Goal: Transaction & Acquisition: Purchase product/service

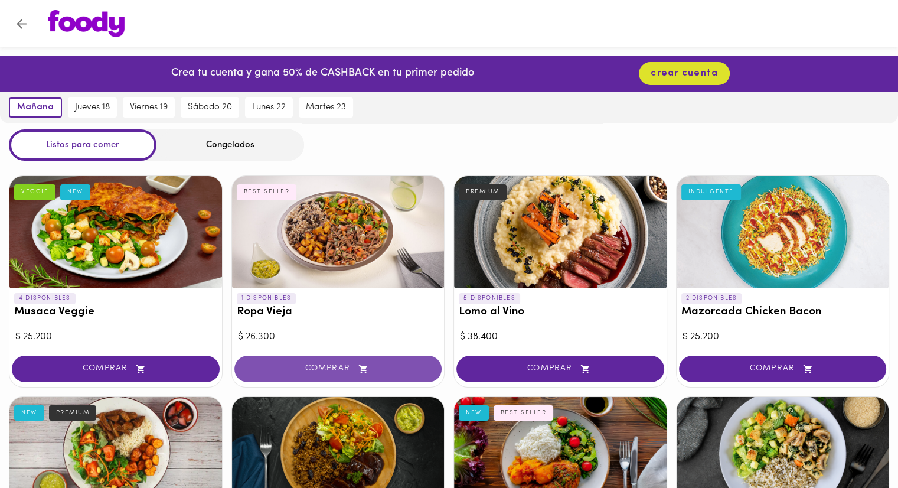
click at [328, 368] on span "COMPRAR" at bounding box center [338, 369] width 178 height 10
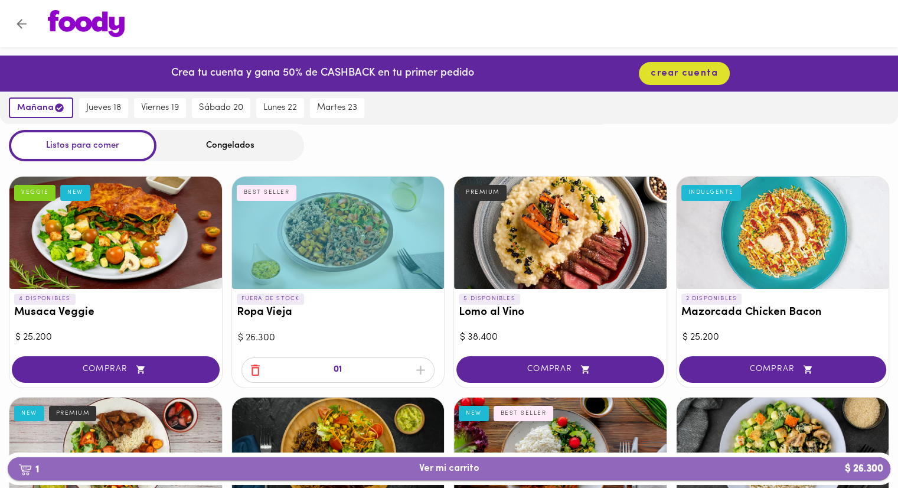
click at [484, 472] on span "1 Ver mi carrito $ 26.300" at bounding box center [449, 468] width 864 height 11
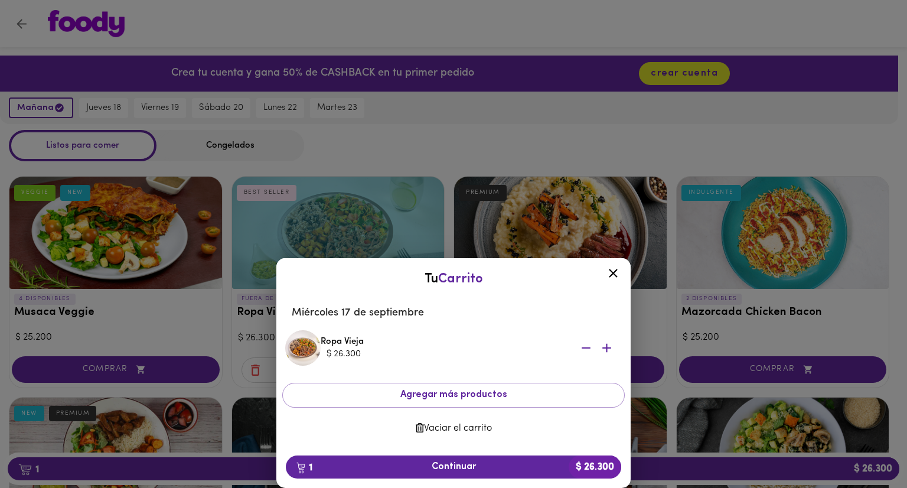
click at [606, 350] on icon "button" at bounding box center [606, 348] width 9 height 9
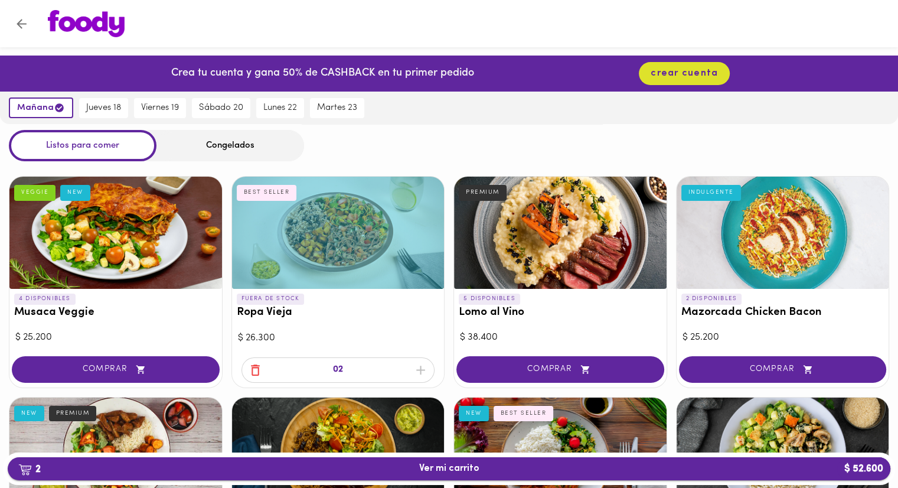
click at [531, 471] on span "2 Ver mi carrito $ 52.600" at bounding box center [449, 468] width 864 height 11
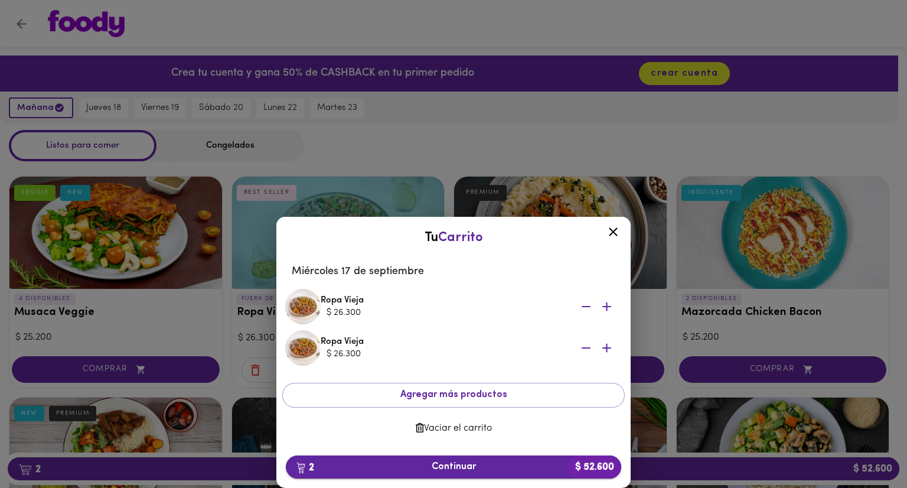
click at [482, 466] on span "2 Continuar $ 52.600" at bounding box center [453, 466] width 317 height 11
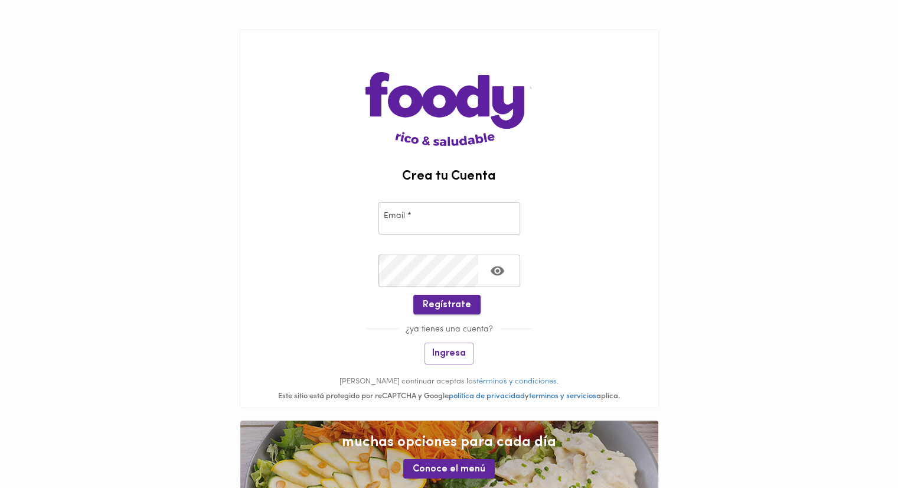
click at [449, 306] on span "Regístrate" at bounding box center [447, 304] width 48 height 11
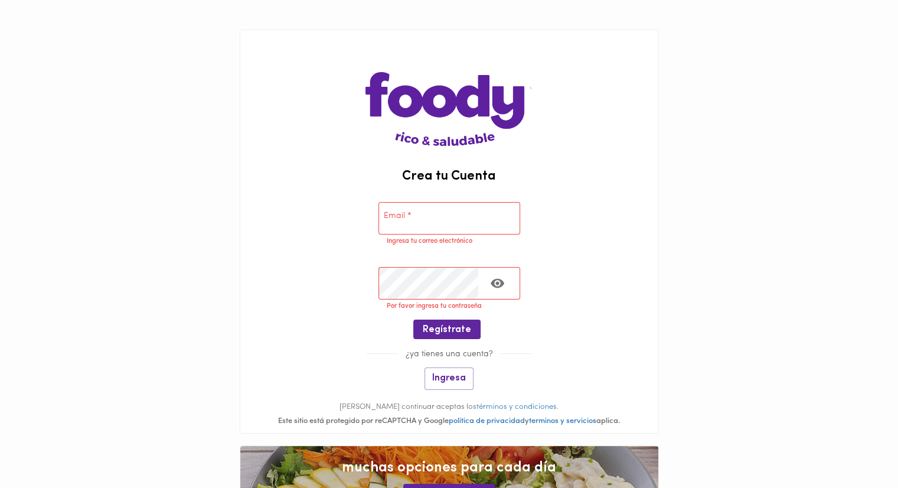
click at [411, 221] on input "email" at bounding box center [450, 218] width 142 height 32
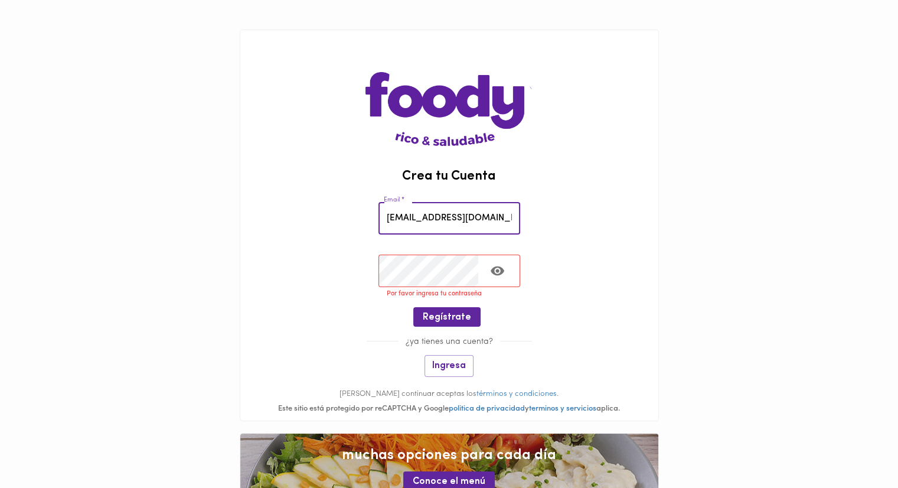
type input "[EMAIL_ADDRESS][DOMAIN_NAME]"
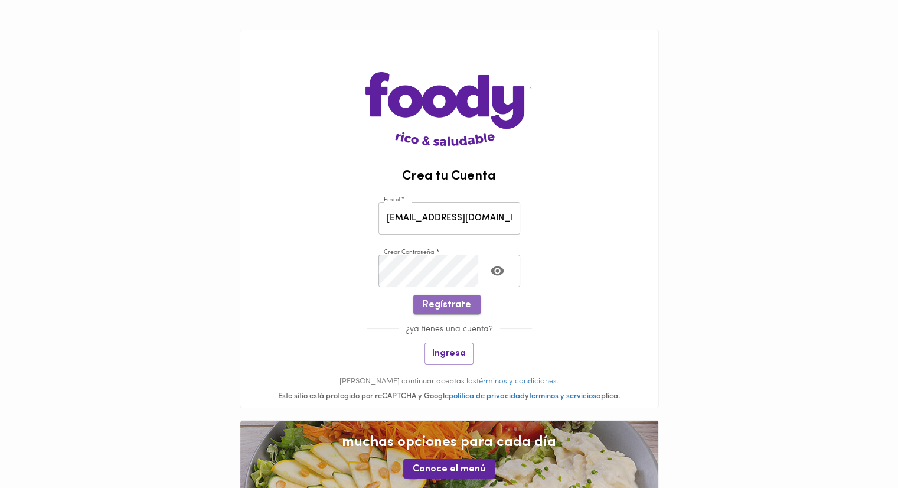
click at [454, 310] on span "Regístrate" at bounding box center [447, 304] width 48 height 11
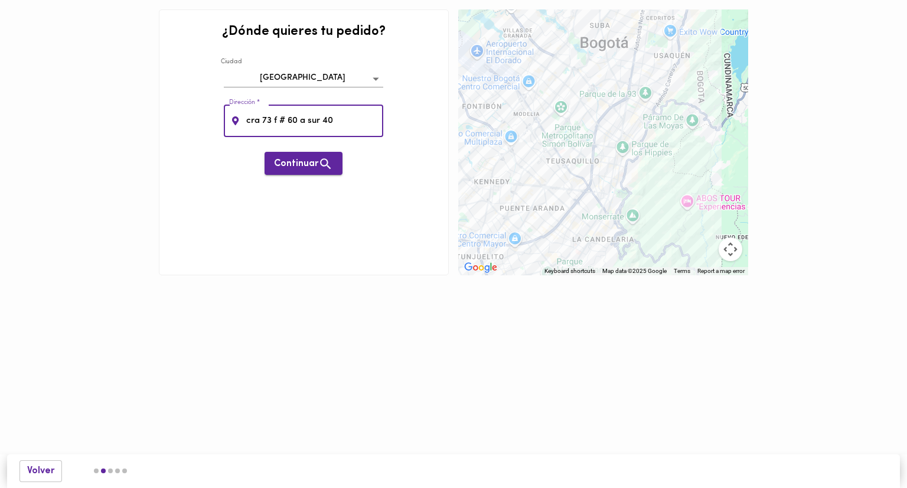
click at [293, 168] on span "Continuar" at bounding box center [303, 163] width 59 height 15
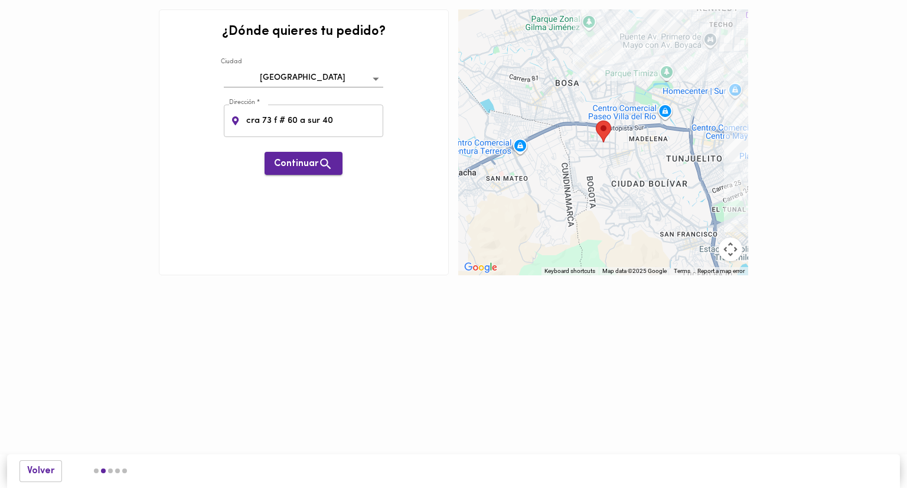
click at [307, 166] on span "Continuar" at bounding box center [303, 163] width 59 height 15
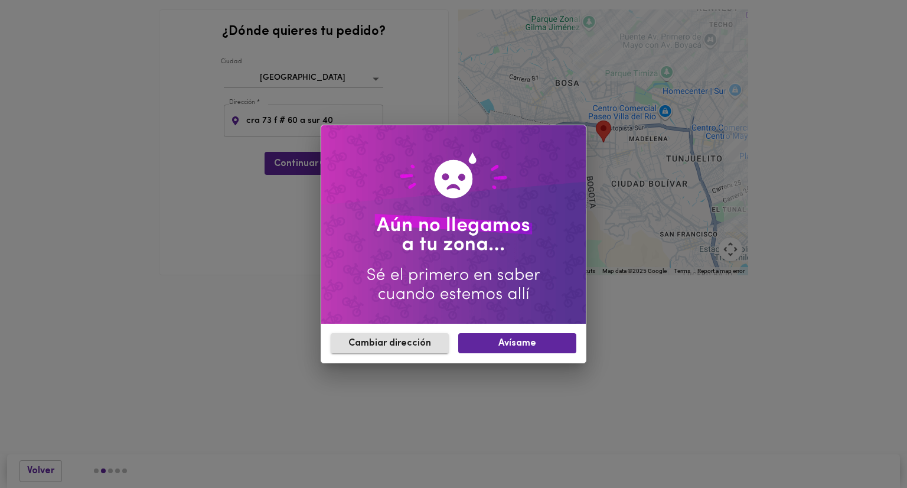
click at [411, 345] on span "Cambiar dirección" at bounding box center [389, 343] width 99 height 11
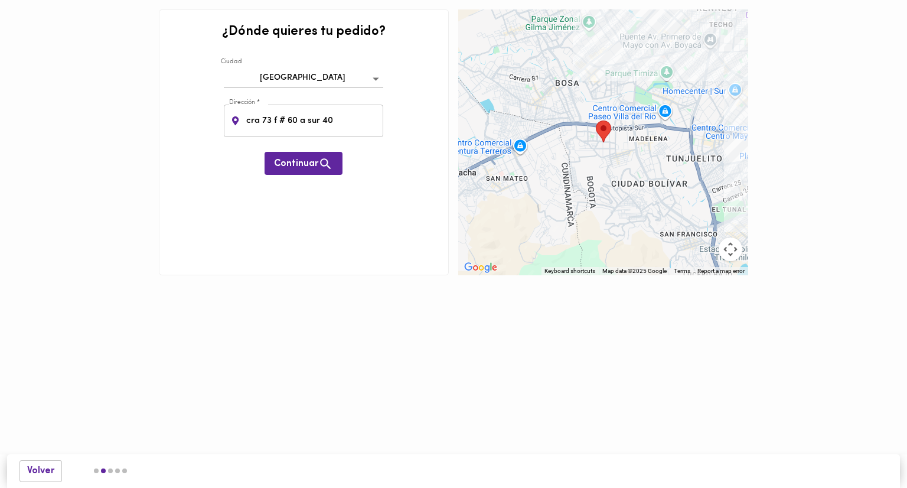
click at [337, 122] on input "cra 73 f # 60 a sur 40" at bounding box center [314, 121] width 140 height 32
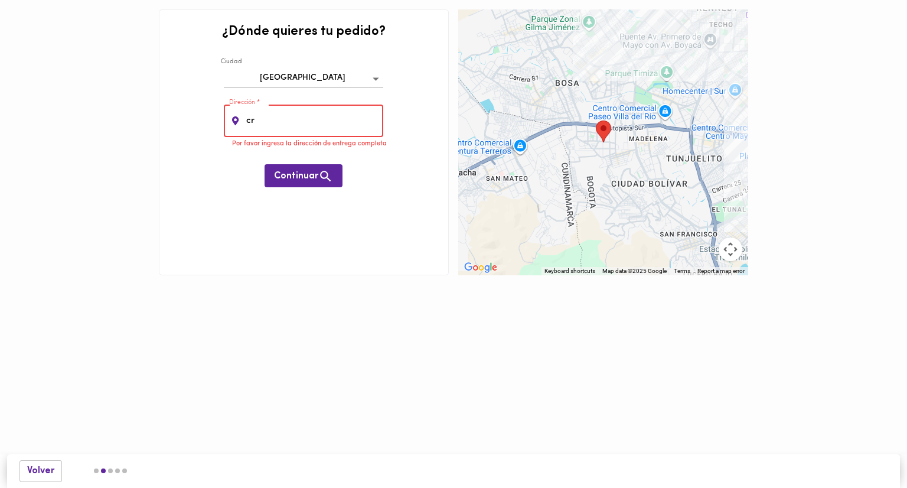
type input "c"
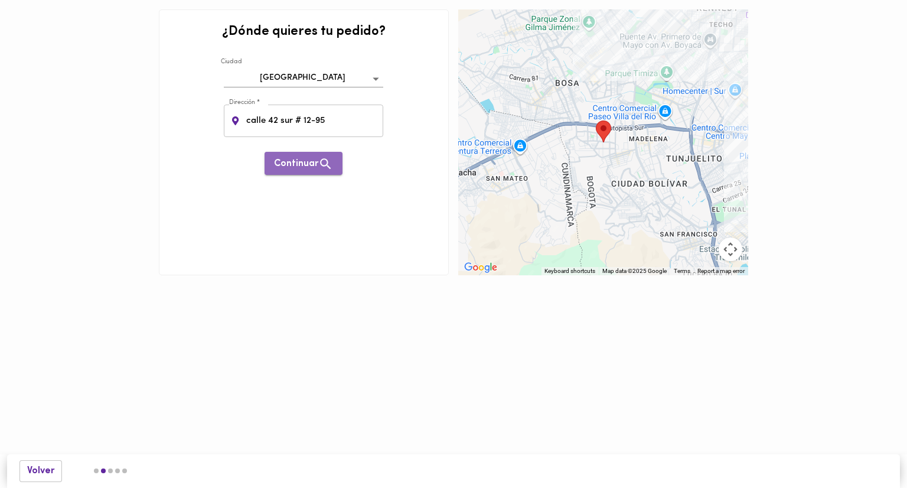
click at [302, 170] on span "Continuar" at bounding box center [303, 163] width 59 height 15
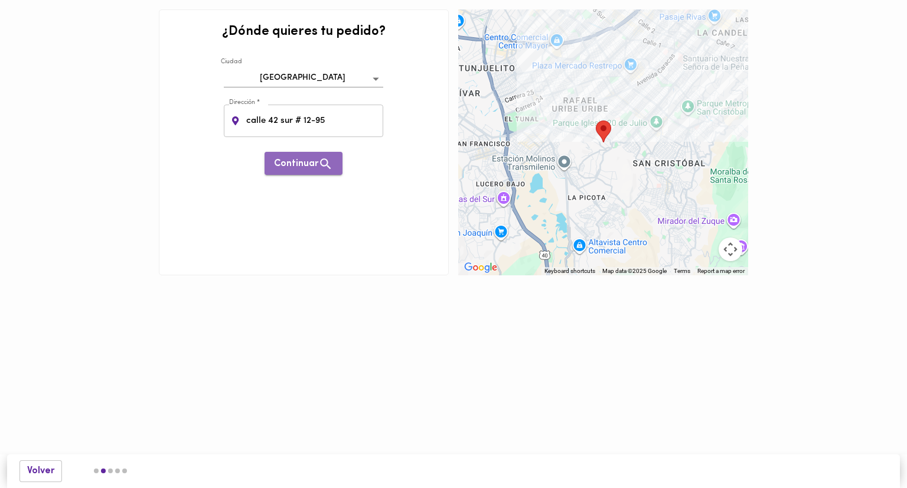
click at [312, 162] on span "Continuar" at bounding box center [303, 163] width 59 height 15
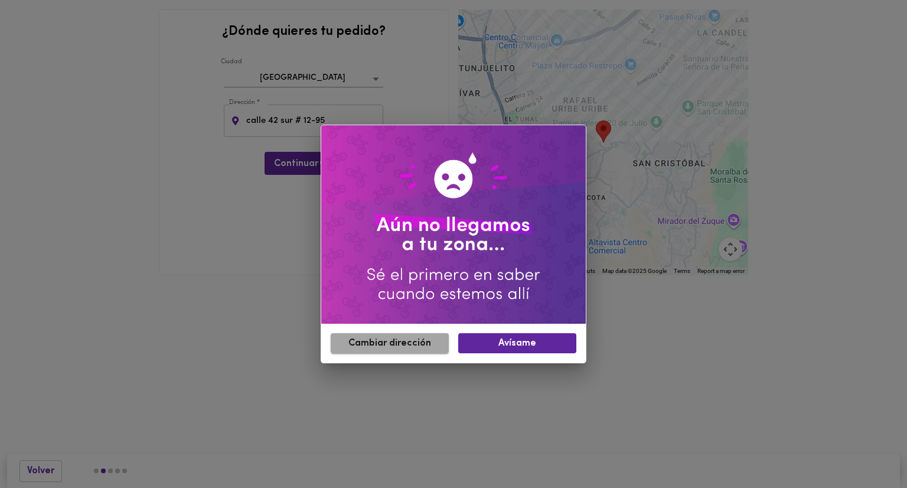
click at [390, 346] on span "Cambiar dirección" at bounding box center [389, 343] width 99 height 11
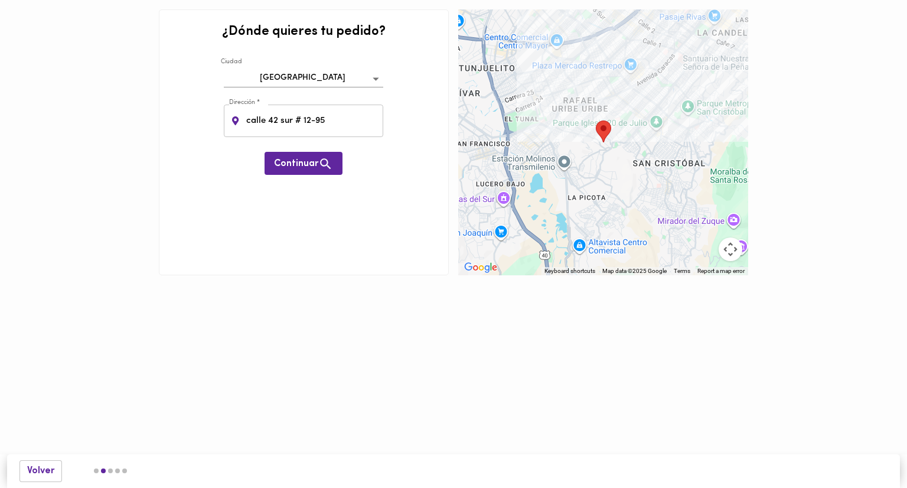
click at [339, 127] on input "calle 42 sur # 12-95" at bounding box center [314, 121] width 140 height 32
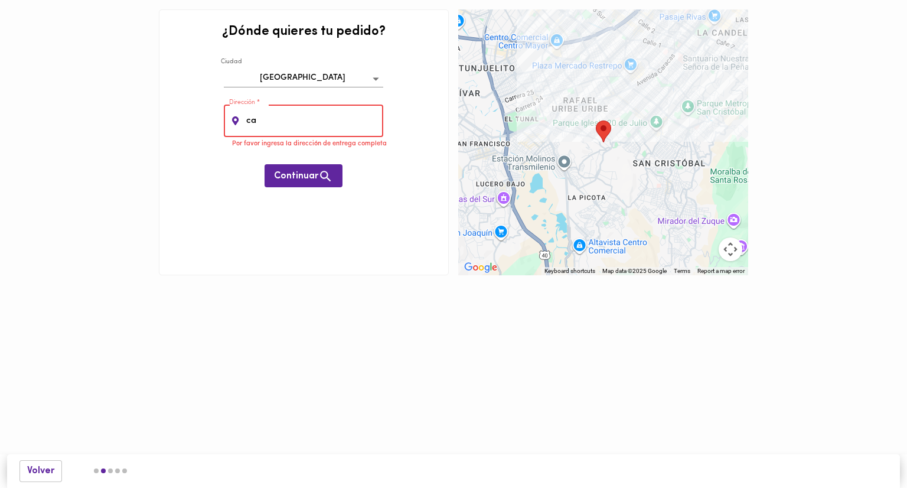
type input "c"
